Goal: Find specific page/section: Find specific page/section

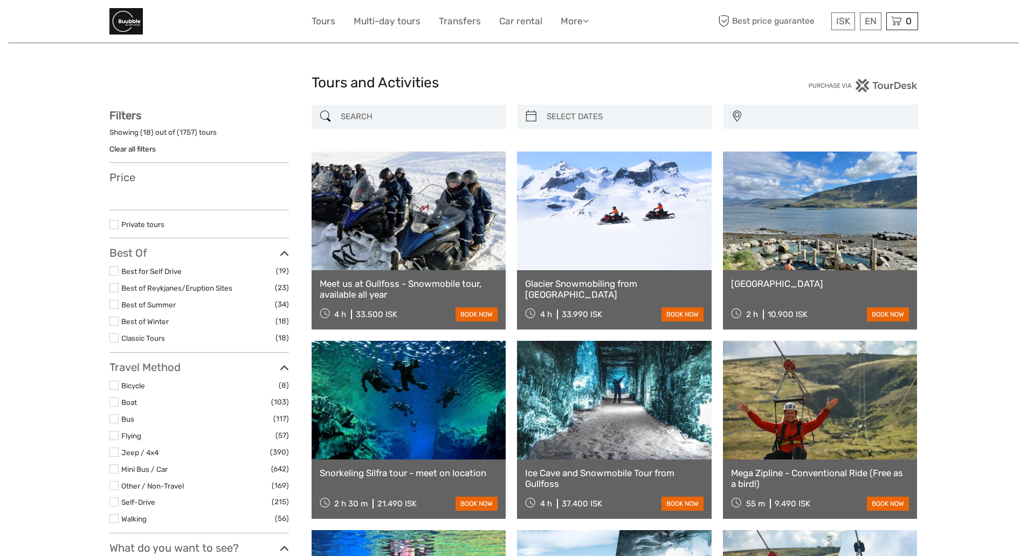
select select
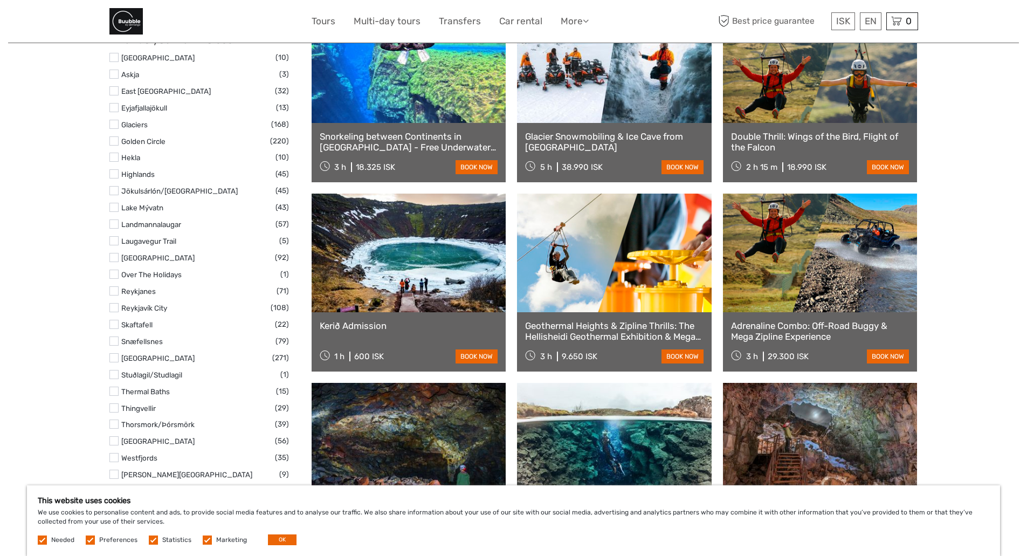
scroll to position [528, 0]
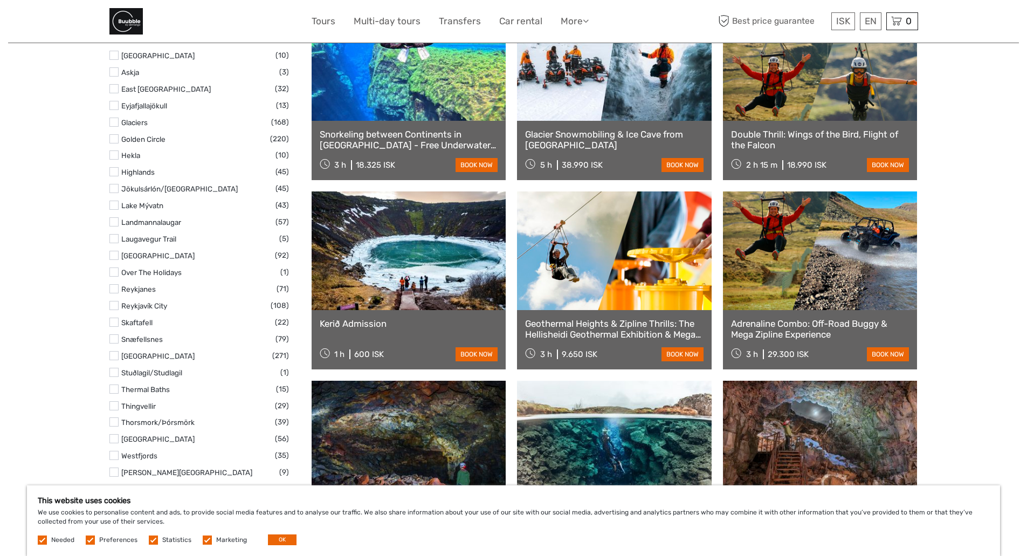
click at [118, 307] on label at bounding box center [113, 305] width 9 height 9
click at [0, 0] on input "checkbox" at bounding box center [0, 0] width 0 height 0
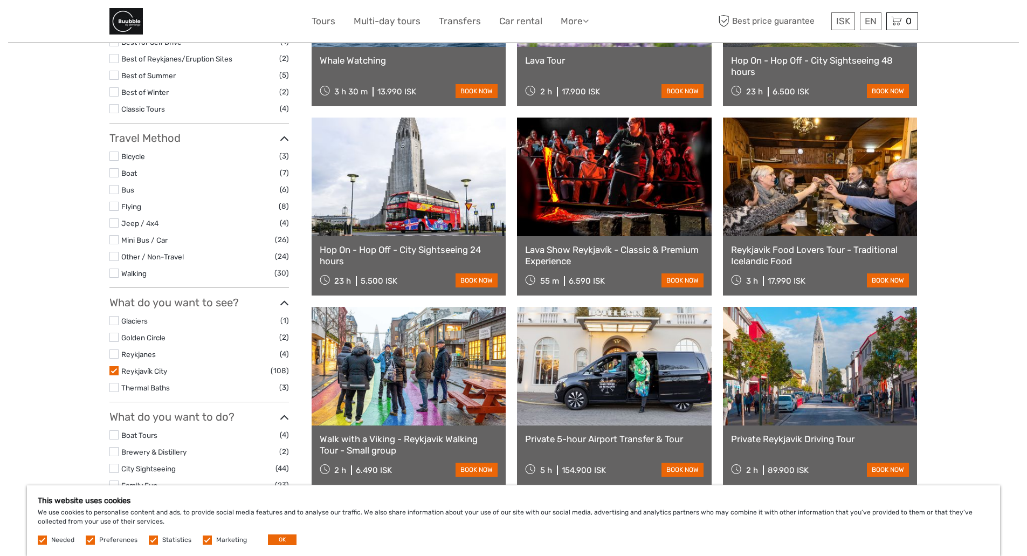
scroll to position [246, 0]
click at [112, 355] on label at bounding box center [113, 353] width 9 height 9
click at [0, 0] on input "checkbox" at bounding box center [0, 0] width 0 height 0
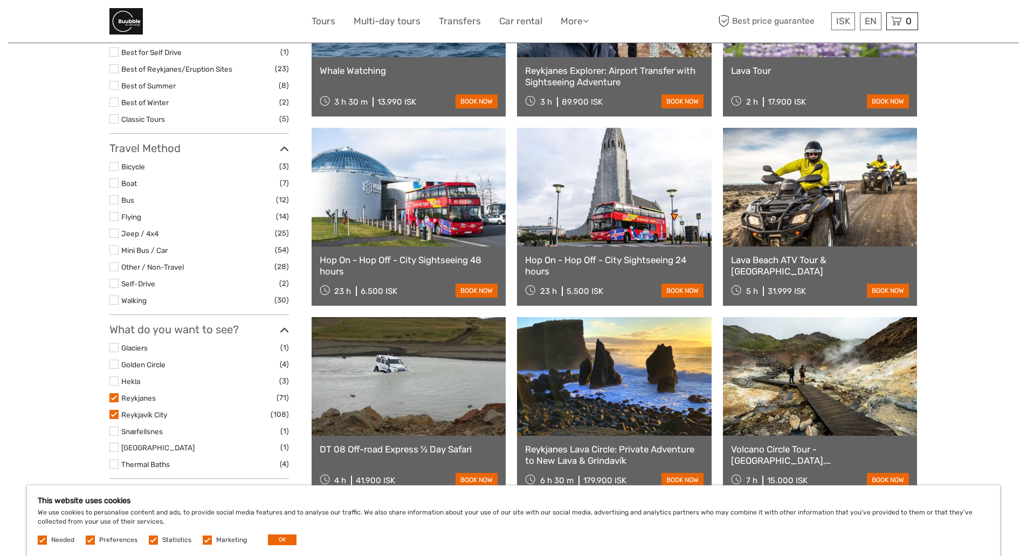
scroll to position [265, 0]
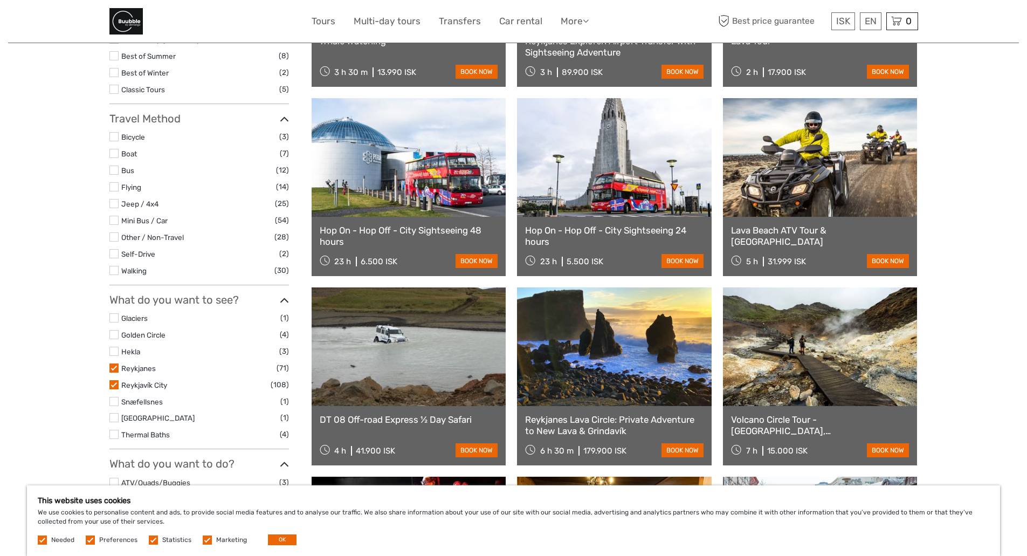
click at [116, 385] on label at bounding box center [113, 384] width 9 height 9
click at [0, 0] on input "checkbox" at bounding box center [0, 0] width 0 height 0
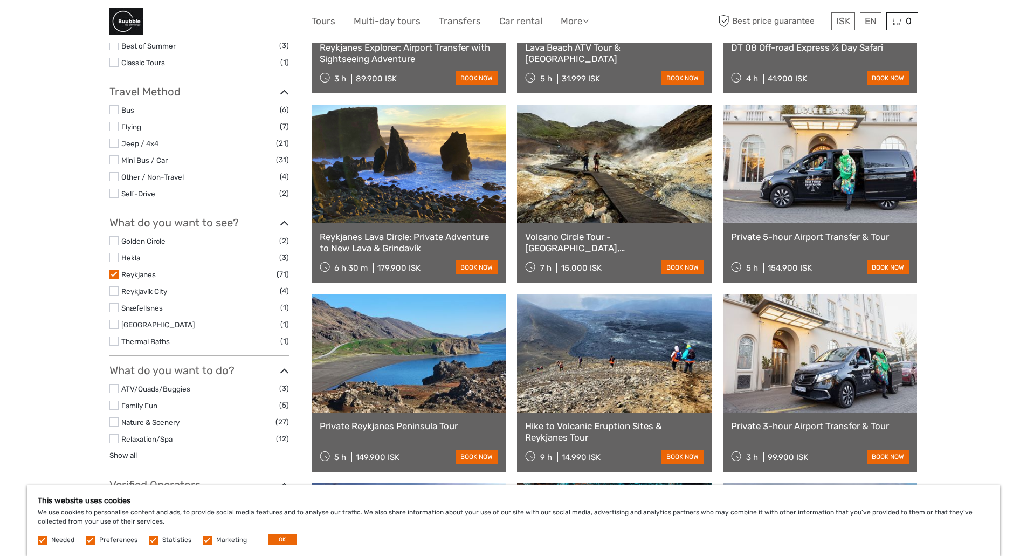
scroll to position [258, 0]
click at [115, 275] on label at bounding box center [113, 274] width 9 height 9
click at [0, 0] on input "checkbox" at bounding box center [0, 0] width 0 height 0
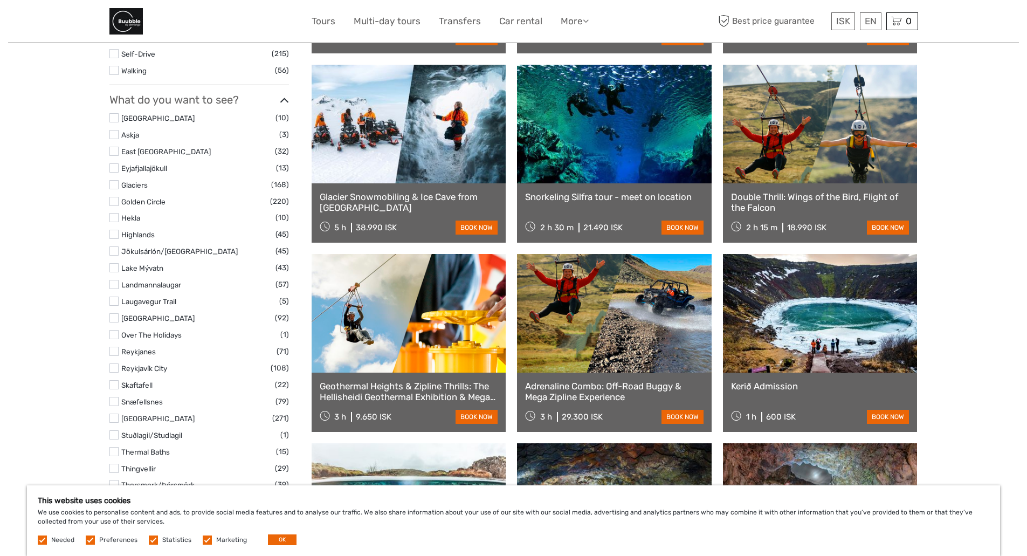
scroll to position [465, 0]
click at [115, 201] on label at bounding box center [113, 201] width 9 height 9
click at [0, 0] on input "checkbox" at bounding box center [0, 0] width 0 height 0
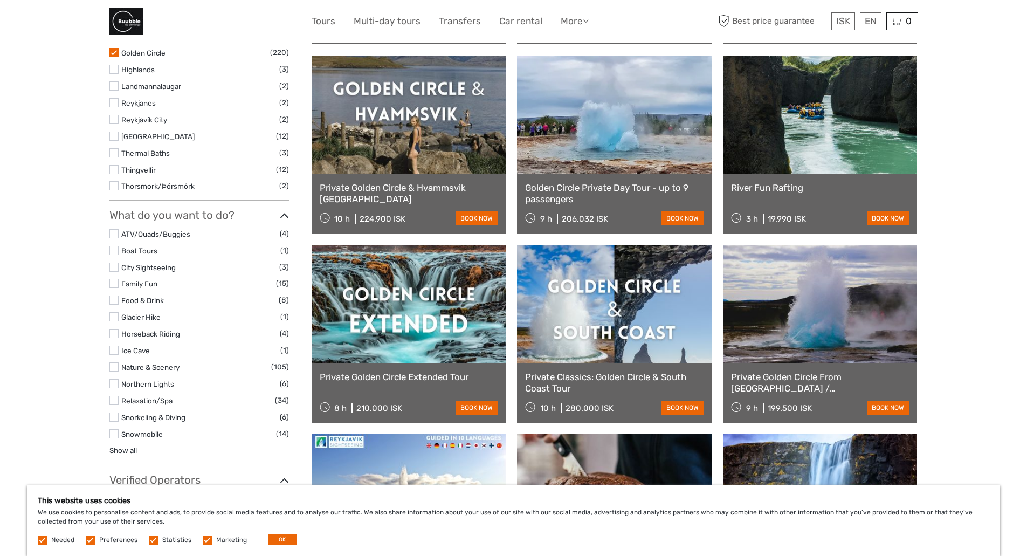
scroll to position [498, 0]
